Goal: Task Accomplishment & Management: Use online tool/utility

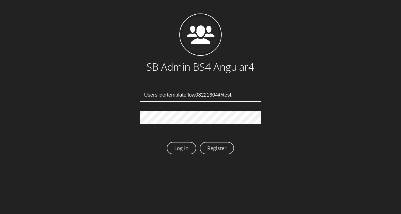
type input "[EMAIL_ADDRESS][DOMAIN_NAME]"
type input "Userslidertemplateflow08221608@test.qa"
